Goal: Navigation & Orientation: Find specific page/section

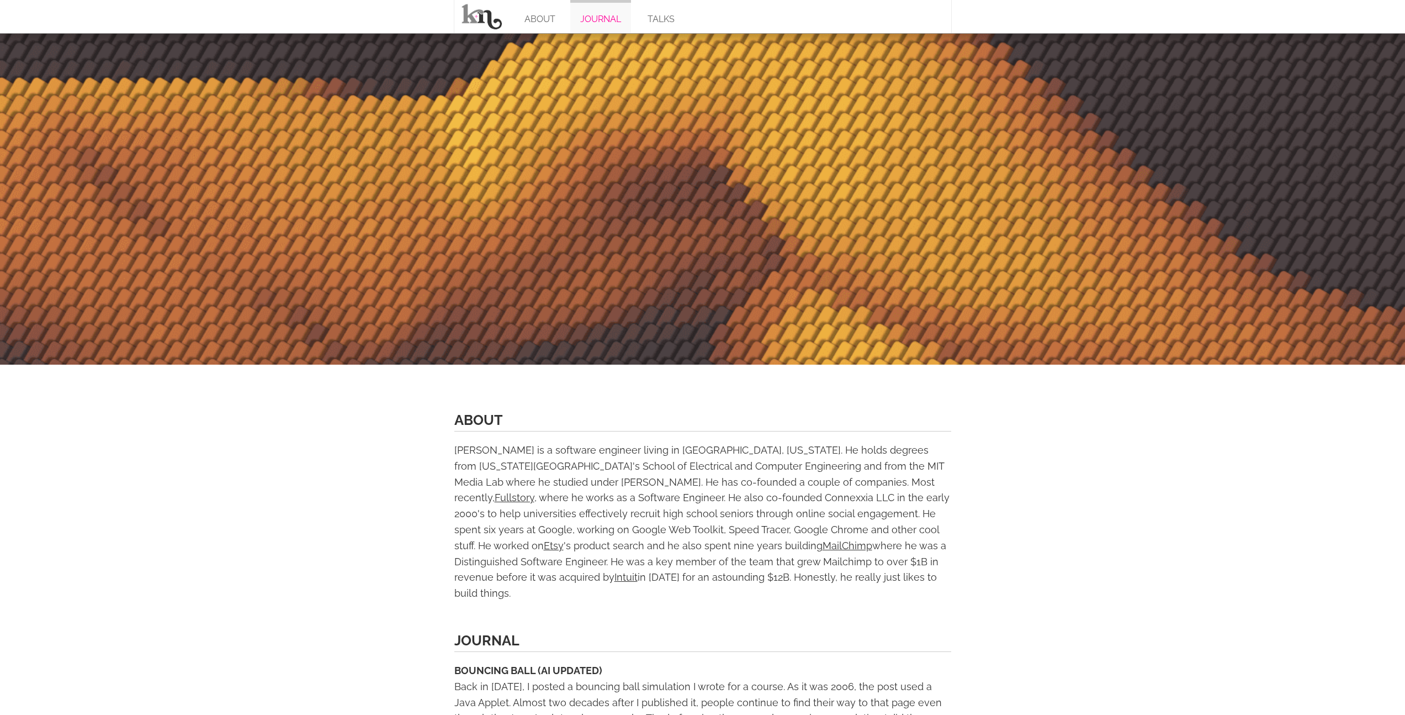
click at [614, 27] on link "JOURNAL" at bounding box center [600, 16] width 61 height 33
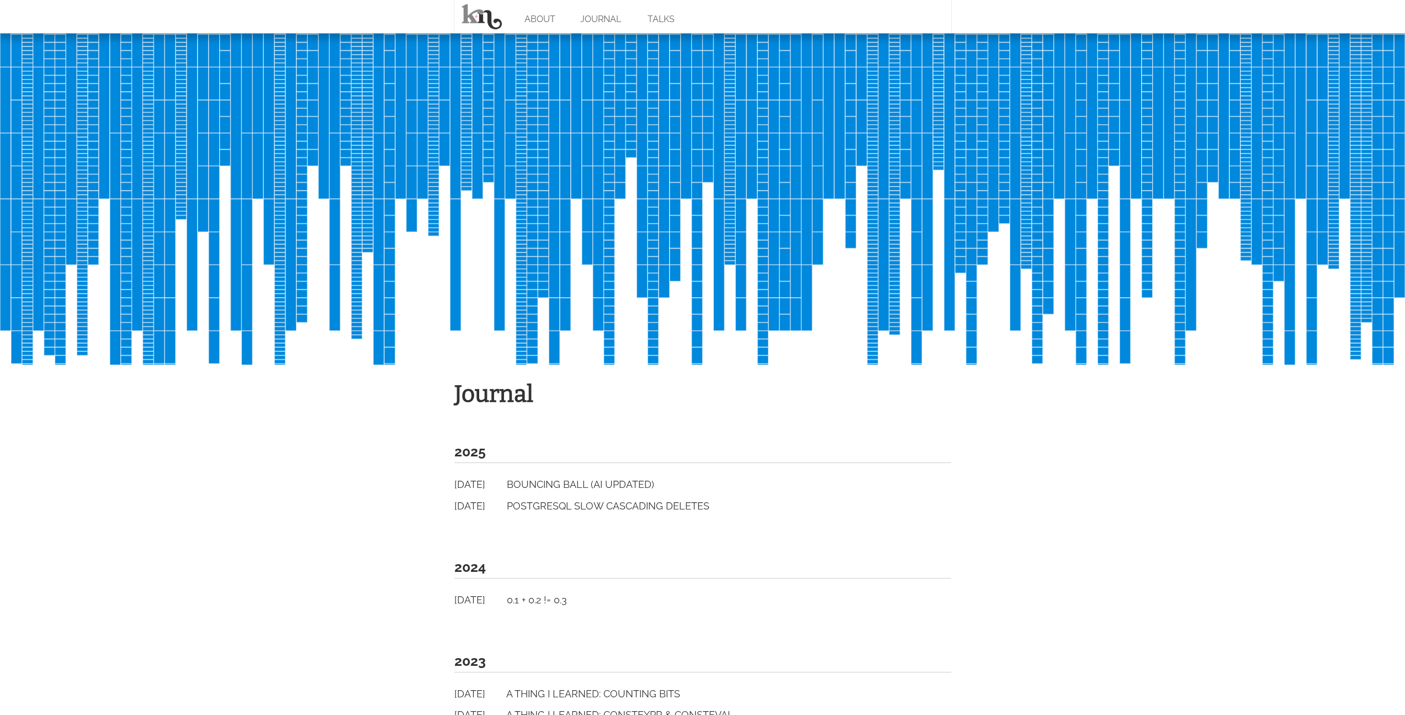
click at [476, 241] on div at bounding box center [702, 198] width 1405 height 331
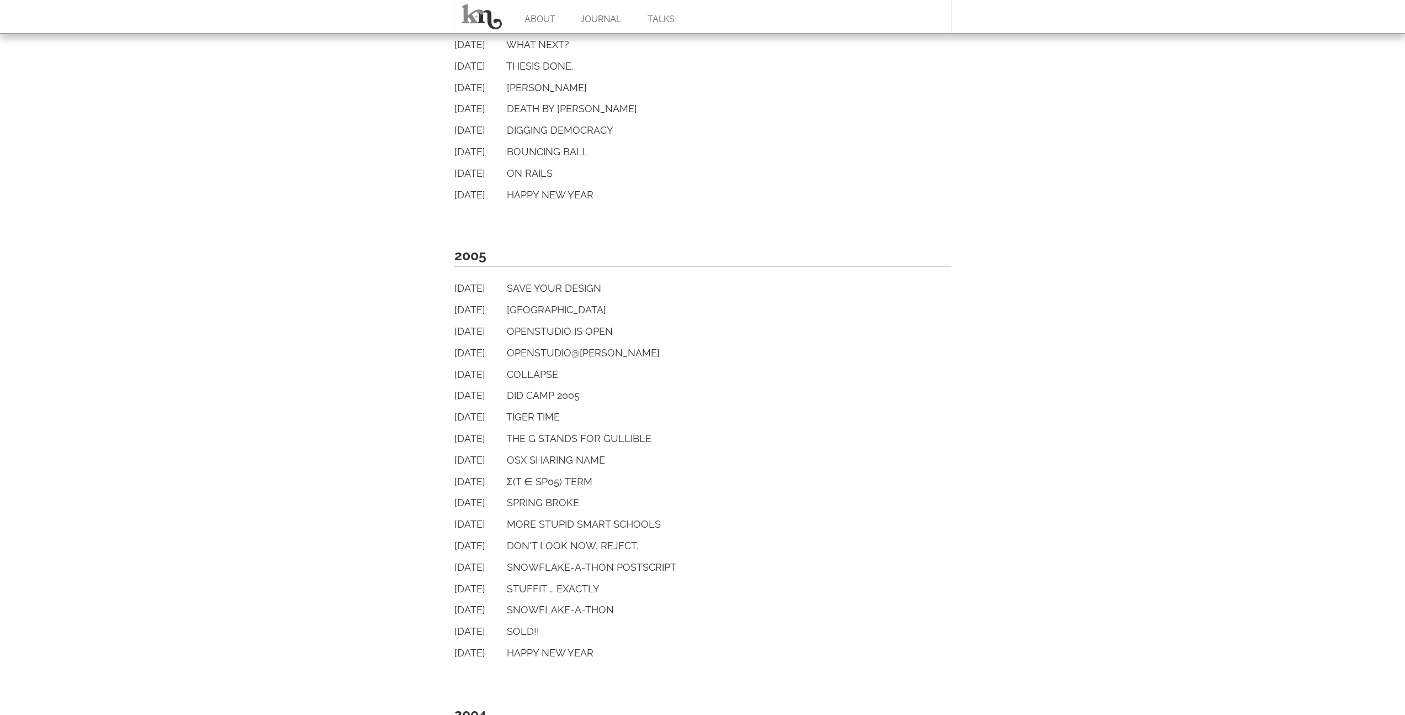
scroll to position [1626, 0]
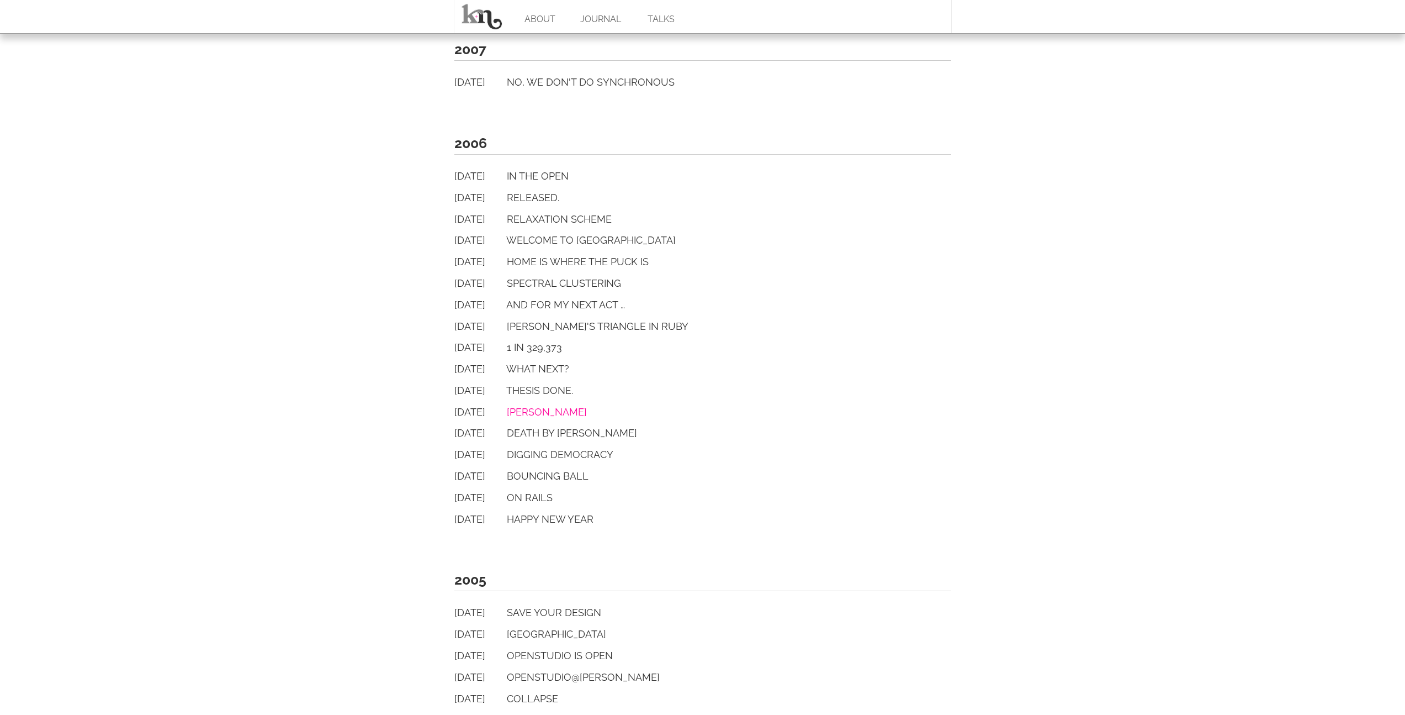
click at [587, 408] on link "[PERSON_NAME]" at bounding box center [547, 412] width 80 height 12
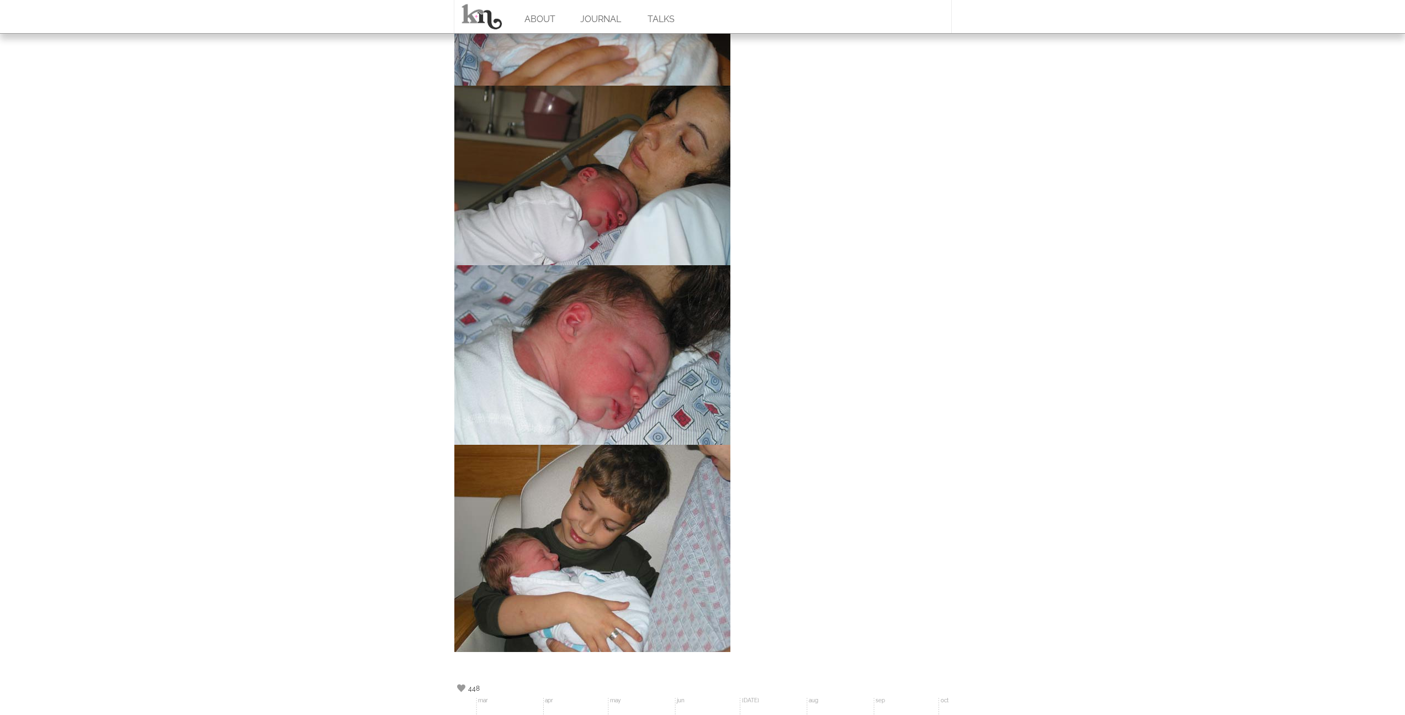
scroll to position [744, 0]
